Goal: Find specific page/section

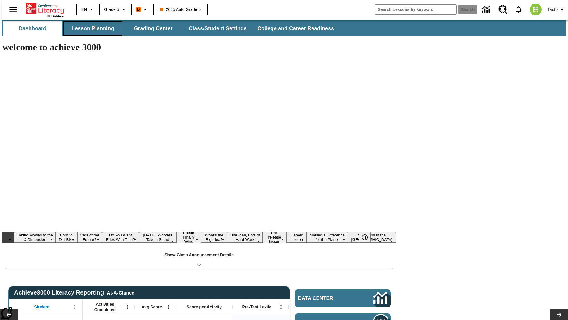
click at [91, 28] on button "Lesson Planning" at bounding box center [92, 28] width 59 height 14
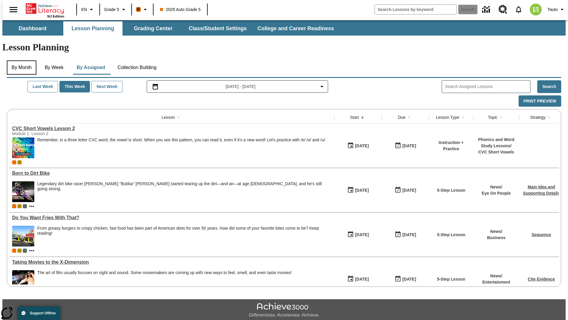
click at [20, 60] on button "By Month" at bounding box center [22, 67] width 30 height 14
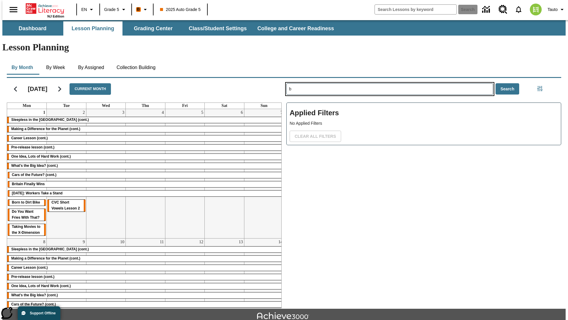
type input "b"
